Goal: Communication & Community: Answer question/provide support

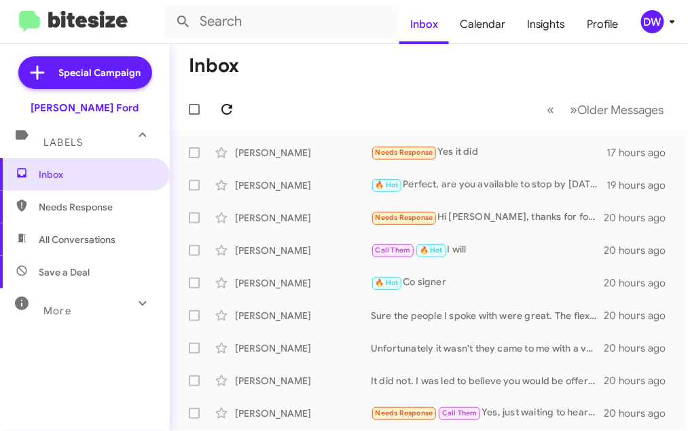
click at [230, 107] on icon at bounding box center [226, 109] width 11 height 11
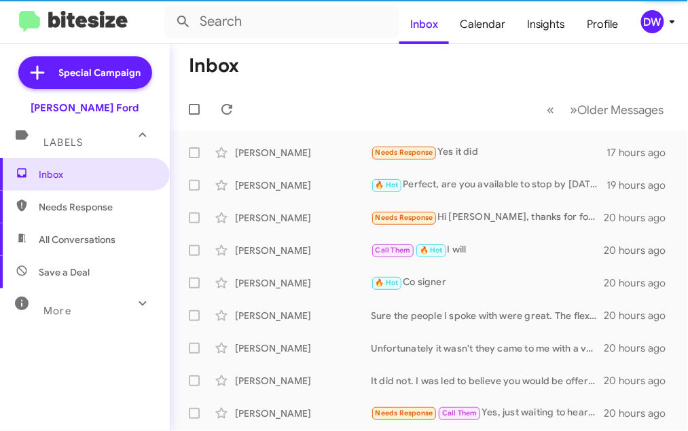
click at [99, 212] on span "Needs Response" at bounding box center [96, 207] width 115 height 14
type input "in:needs-response"
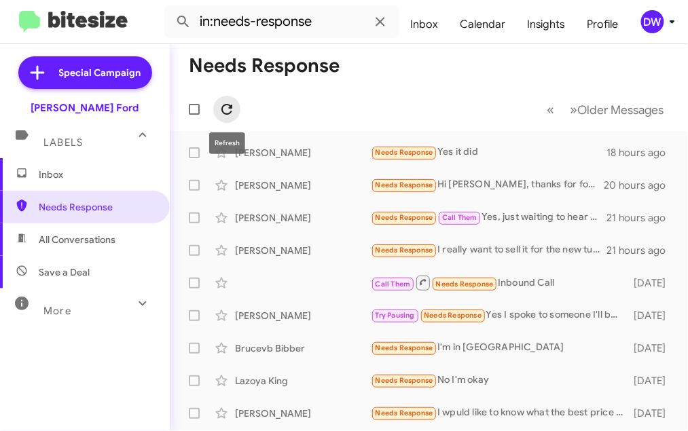
click at [228, 117] on icon at bounding box center [227, 109] width 16 height 16
click at [43, 175] on span "Inbox" at bounding box center [96, 175] width 115 height 14
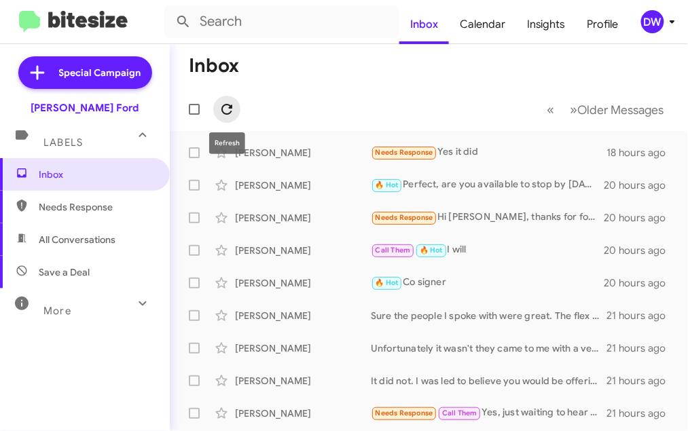
click at [232, 108] on icon at bounding box center [227, 109] width 16 height 16
click at [234, 106] on icon at bounding box center [227, 109] width 16 height 16
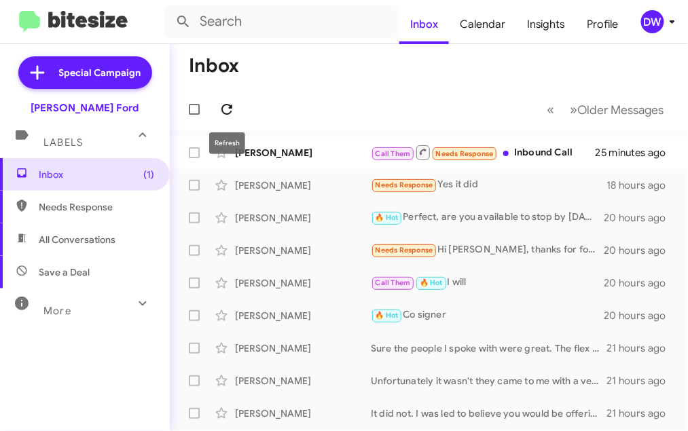
click at [232, 104] on icon at bounding box center [227, 109] width 16 height 16
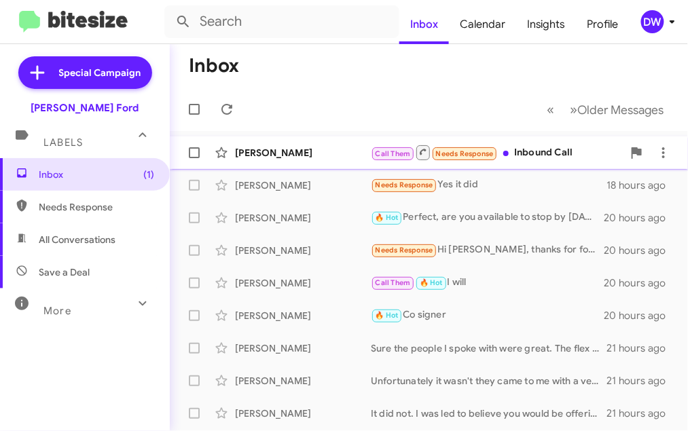
click at [300, 157] on div "[PERSON_NAME]" at bounding box center [303, 153] width 136 height 14
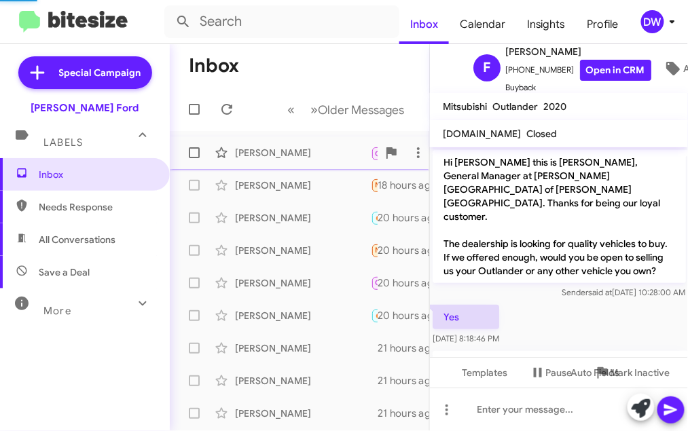
scroll to position [340, 0]
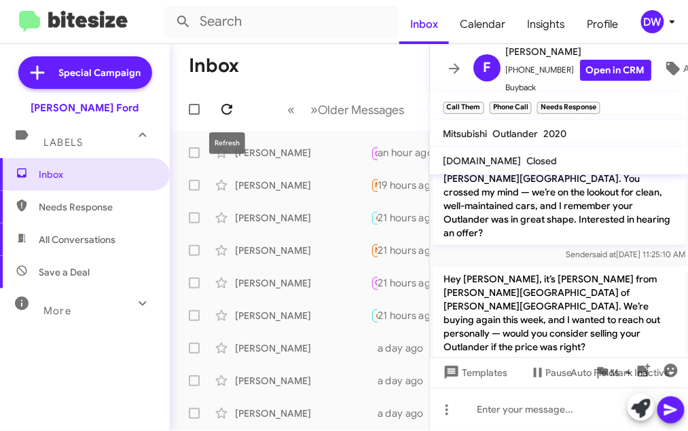
click at [234, 109] on icon at bounding box center [227, 109] width 16 height 16
click at [219, 109] on icon at bounding box center [227, 109] width 16 height 16
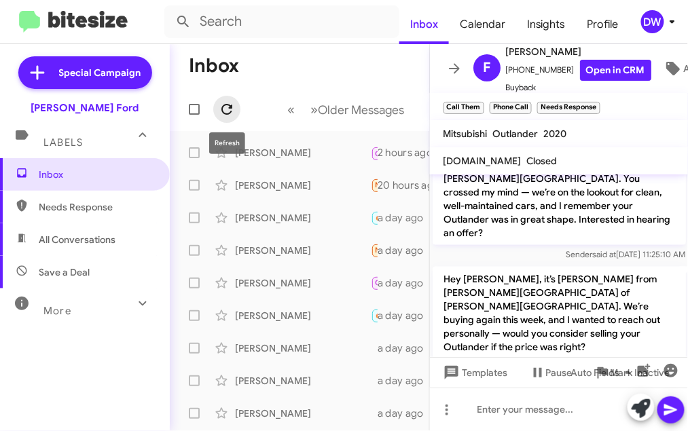
click at [223, 97] on button at bounding box center [226, 109] width 27 height 27
click at [226, 109] on icon at bounding box center [227, 109] width 16 height 16
